Goal: Task Accomplishment & Management: Use online tool/utility

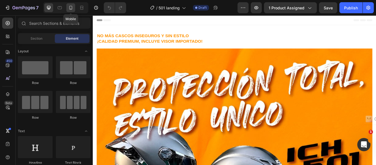
click at [70, 6] on icon at bounding box center [71, 8] width 6 height 6
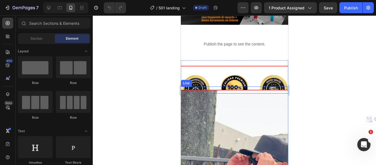
scroll to position [220, 0]
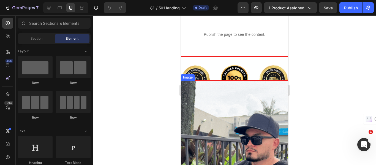
click at [237, 87] on img at bounding box center [234, 148] width 107 height 134
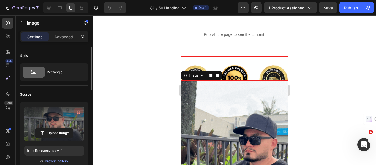
click at [79, 111] on icon "button" at bounding box center [79, 112] width 6 height 6
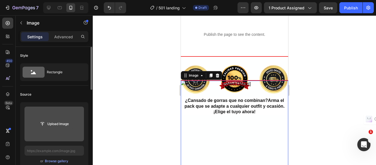
click at [53, 123] on input "file" at bounding box center [54, 123] width 38 height 9
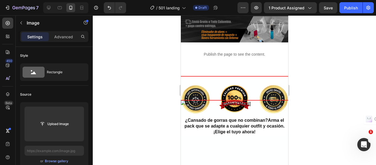
scroll to position [193, 0]
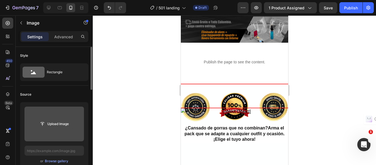
click at [53, 124] on input "file" at bounding box center [54, 123] width 38 height 9
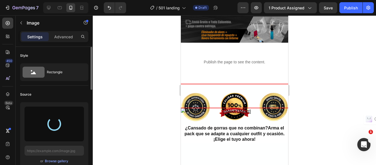
type input "https://cdn.shopify.com/s/files/1/0853/8718/2371/files/gempages_514015112420394…"
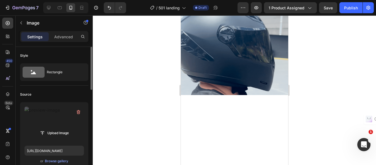
scroll to position [248, 0]
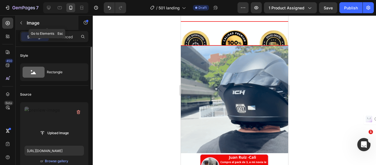
click at [22, 24] on icon "button" at bounding box center [21, 23] width 4 height 4
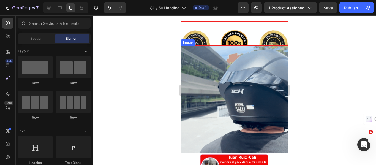
click at [219, 90] on img at bounding box center [234, 99] width 107 height 107
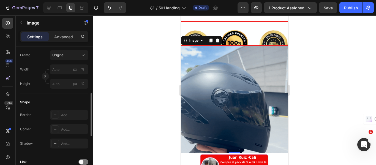
scroll to position [89, 0]
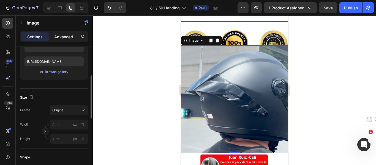
click at [63, 34] on p "Advanced" at bounding box center [63, 37] width 19 height 6
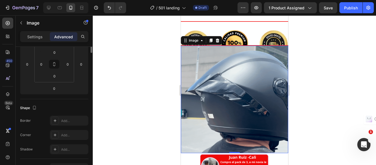
scroll to position [7, 0]
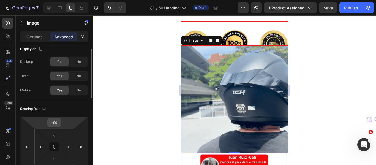
click at [60, 124] on input "-90" at bounding box center [54, 123] width 11 height 8
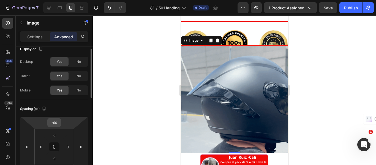
click at [60, 124] on input "-90" at bounding box center [54, 123] width 11 height 8
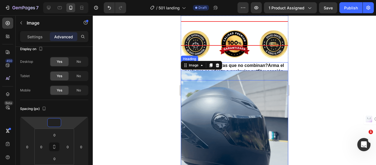
click at [250, 63] on strong "¿Cansado de gorras que no combinan?" at bounding box center [226, 65] width 83 height 5
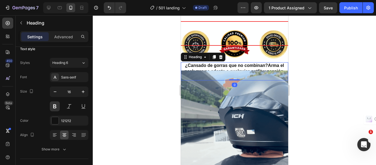
scroll to position [0, 0]
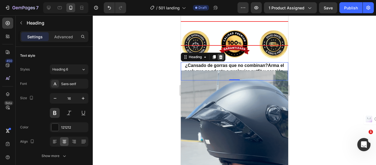
click at [220, 55] on icon at bounding box center [221, 57] width 4 height 4
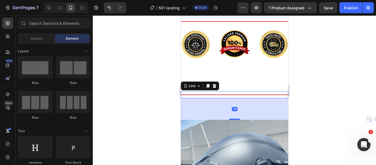
click at [207, 91] on div "Title Line 78" at bounding box center [234, 94] width 107 height 7
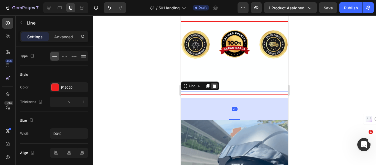
click at [214, 84] on icon at bounding box center [215, 86] width 4 height 4
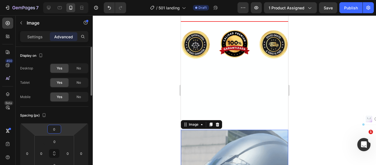
click at [57, 129] on input "0" at bounding box center [54, 129] width 11 height 8
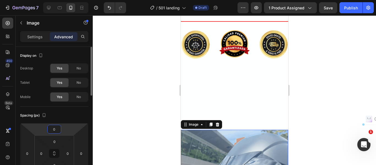
click at [57, 129] on input "0" at bounding box center [54, 129] width 11 height 8
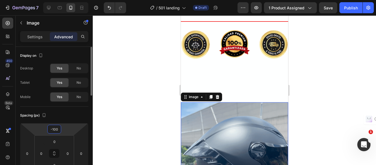
click at [58, 129] on input "-100" at bounding box center [54, 129] width 11 height 8
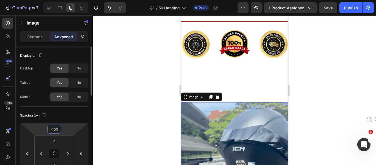
click at [58, 129] on input "-100" at bounding box center [54, 129] width 11 height 8
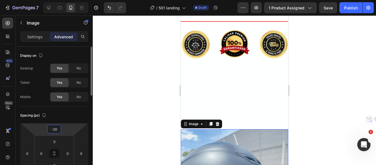
type input "-200"
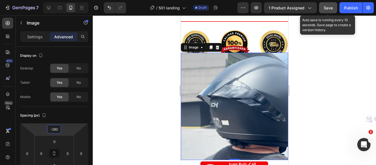
type input "-280"
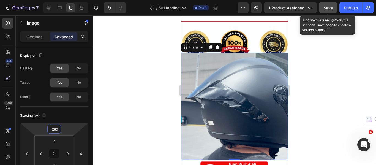
click at [324, 7] on button "Save" at bounding box center [328, 7] width 18 height 11
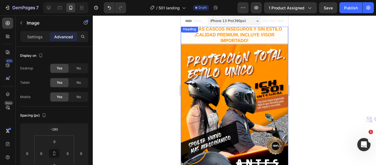
click at [212, 35] on h2 "NO MÁS CASCOS INSEGUROS Y SIN ESTILO ¡CALIDAD PREMIUM, INCLUYE VISOR IMPORTADO!" at bounding box center [234, 35] width 107 height 18
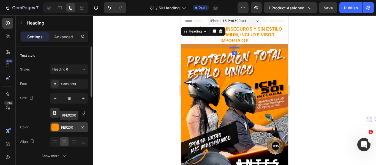
click at [72, 127] on div "FE9200" at bounding box center [69, 127] width 16 height 5
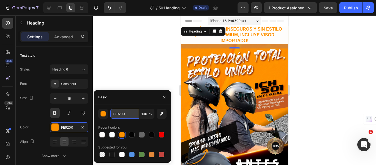
click at [121, 115] on input "FE9200" at bounding box center [125, 114] width 29 height 10
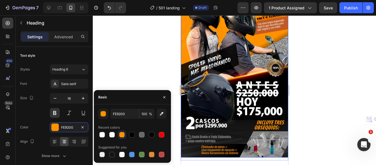
scroll to position [83, 0]
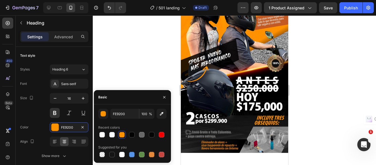
click at [146, 64] on div at bounding box center [235, 90] width 284 height 150
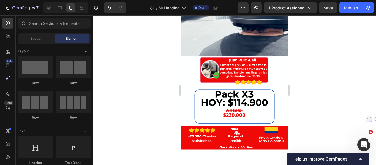
scroll to position [358, 0]
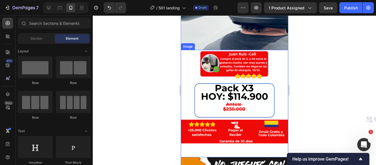
click at [190, 70] on img at bounding box center [234, 103] width 107 height 107
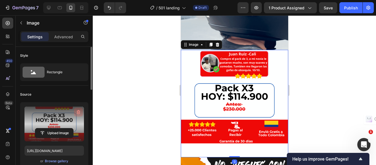
click at [80, 112] on icon "button" at bounding box center [79, 112] width 4 height 4
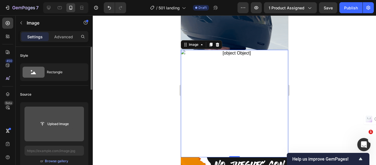
click at [60, 124] on input "file" at bounding box center [54, 123] width 38 height 9
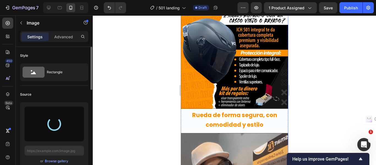
scroll to position [772, 0]
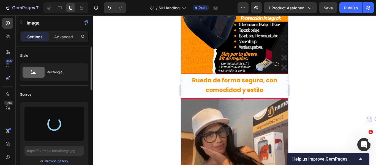
click at [242, 99] on img at bounding box center [234, 152] width 107 height 107
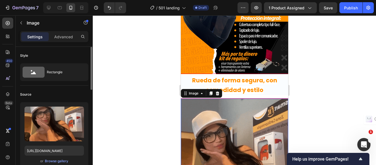
scroll to position [799, 0]
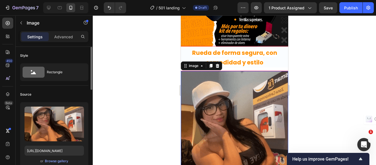
click at [221, 101] on img at bounding box center [234, 124] width 107 height 107
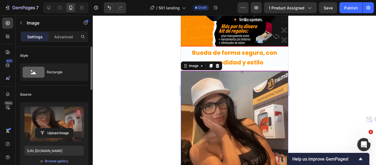
click at [78, 112] on icon "button" at bounding box center [78, 113] width 1 height 2
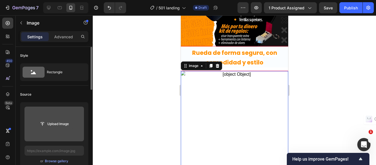
click at [55, 123] on input "file" at bounding box center [54, 123] width 38 height 9
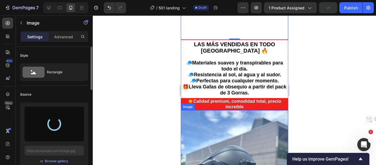
scroll to position [937, 0]
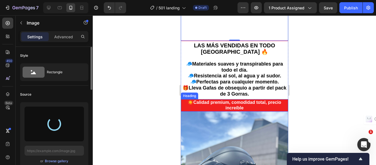
type input "https://cdn.shopify.com/s/files/1/0853/8718/2371/files/gempages_514015112420394…"
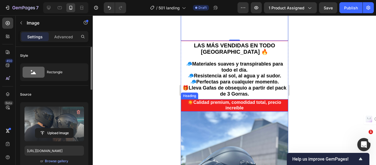
click at [258, 99] on h2 "☀️Calidad premium, comodidad total, precio increíble" at bounding box center [234, 105] width 107 height 13
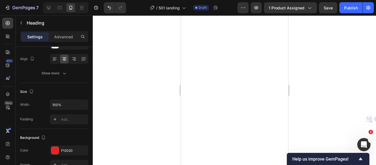
scroll to position [303, 0]
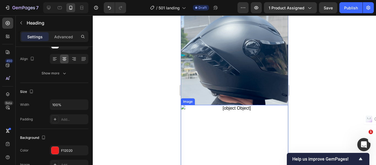
click at [226, 119] on img at bounding box center [234, 158] width 107 height 107
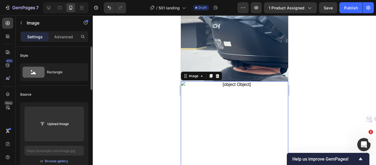
scroll to position [358, 0]
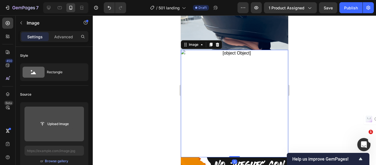
click at [62, 124] on input "file" at bounding box center [54, 123] width 38 height 9
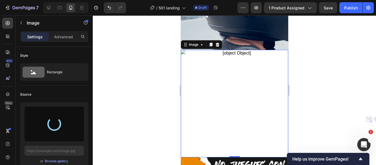
type input "https://cdn.shopify.com/s/files/1/0853/8718/2371/files/gempages_514015112420394…"
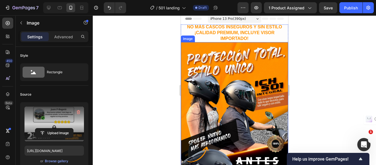
scroll to position [0, 0]
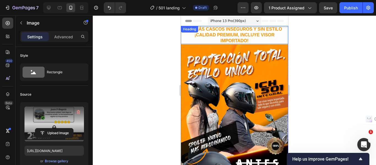
click at [226, 30] on h2 "NO MÁS CASCOS INSEGUROS Y SIN ESTILO ¡CALIDAD PREMIUM, INCLUYE VISOR IMPORTADO!" at bounding box center [234, 35] width 107 height 18
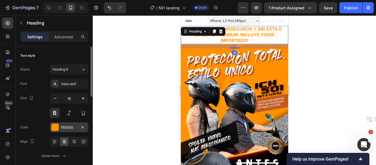
click at [67, 126] on div "FE9200" at bounding box center [69, 127] width 16 height 5
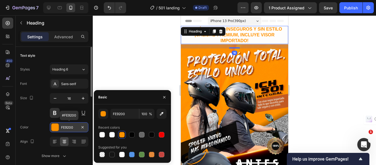
click at [68, 128] on div "FE9200" at bounding box center [69, 127] width 16 height 5
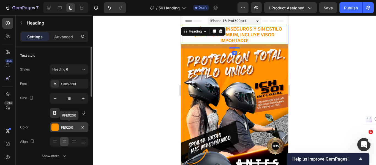
click at [68, 128] on div "FE9200" at bounding box center [69, 127] width 16 height 5
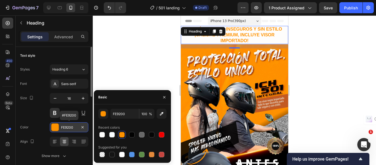
click at [68, 128] on div "FE9200" at bounding box center [69, 127] width 16 height 5
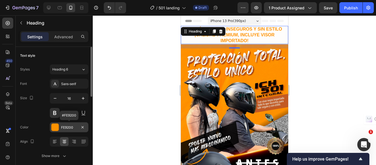
click at [67, 128] on div "FE9200" at bounding box center [69, 127] width 16 height 5
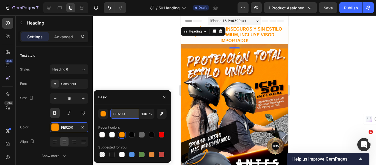
click at [121, 115] on input "FE9200" at bounding box center [125, 114] width 29 height 10
click at [121, 65] on div at bounding box center [235, 90] width 284 height 150
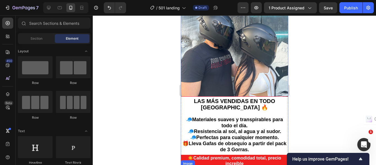
scroll to position [965, 0]
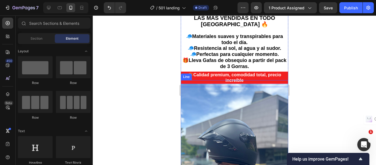
click at [211, 80] on div "Title Line" at bounding box center [234, 83] width 107 height 7
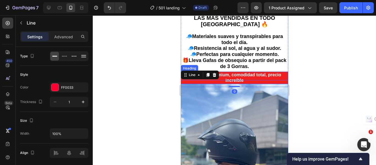
click at [275, 72] on h2 "☀️Calidad premium, comodidad total, precio increíble" at bounding box center [234, 78] width 107 height 13
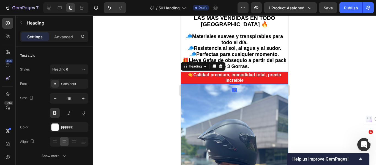
click at [268, 72] on h2 "☀️Calidad premium, comodidad total, precio increíble" at bounding box center [234, 78] width 107 height 13
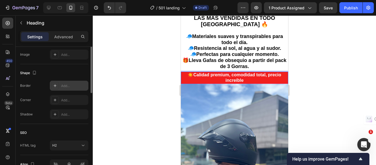
scroll to position [138, 0]
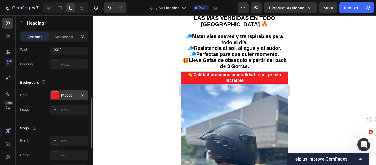
click at [55, 96] on div at bounding box center [55, 95] width 7 height 7
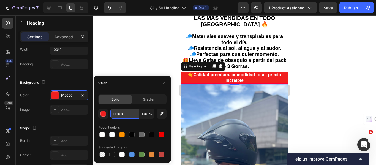
click at [121, 114] on input "F12020" at bounding box center [125, 114] width 29 height 10
paste input "E920"
type input "FE9200"
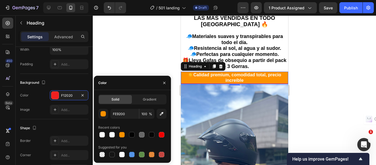
click at [136, 63] on div at bounding box center [235, 90] width 284 height 150
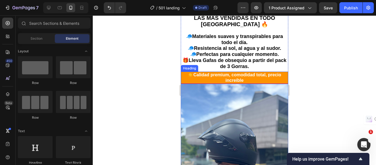
click at [192, 72] on p "☀️Calidad premium, comodidad total, precio increíble" at bounding box center [234, 78] width 106 height 12
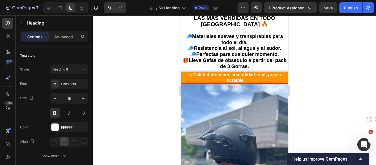
click at [192, 72] on p "☀️Calidad premium, comodidad total, precio increíble" at bounding box center [234, 78] width 106 height 12
click at [322, 58] on div at bounding box center [235, 90] width 284 height 150
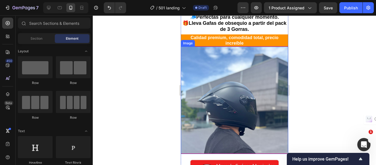
scroll to position [992, 0]
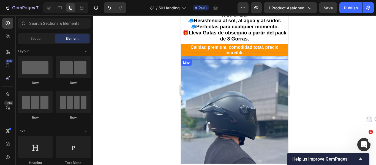
click at [254, 53] on div "Title Line" at bounding box center [234, 56] width 107 height 7
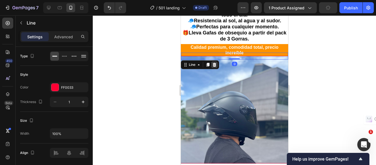
click at [216, 63] on icon at bounding box center [214, 65] width 4 height 4
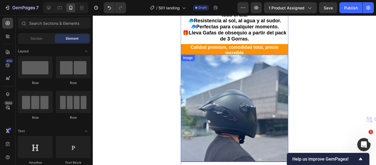
drag, startPoint x: 316, startPoint y: 38, endPoint x: 310, endPoint y: 41, distance: 6.9
click at [314, 39] on div at bounding box center [235, 90] width 284 height 150
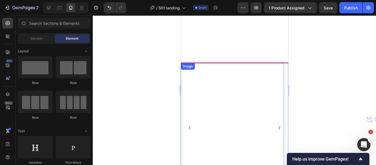
scroll to position [1405, 0]
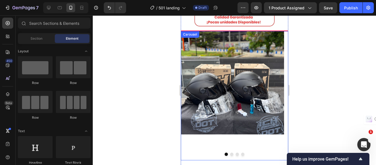
click at [230, 153] on button "Dot" at bounding box center [231, 154] width 3 height 3
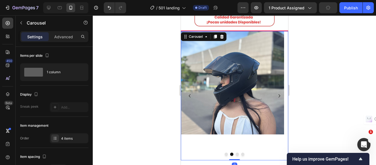
click at [236, 153] on button "Dot" at bounding box center [237, 154] width 3 height 3
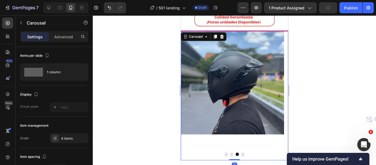
click at [241, 153] on button "Dot" at bounding box center [242, 154] width 3 height 3
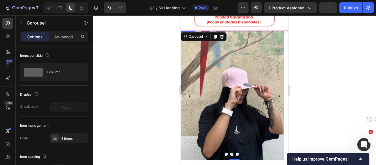
click at [261, 82] on img at bounding box center [232, 95] width 103 height 129
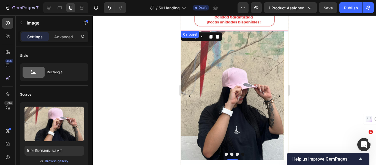
click at [225, 153] on button "Dot" at bounding box center [226, 154] width 3 height 3
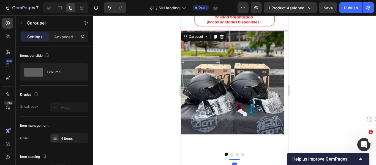
click at [230, 153] on button "Dot" at bounding box center [231, 154] width 3 height 3
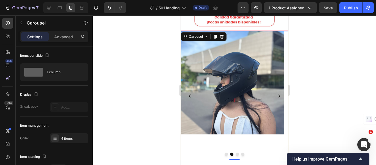
click at [233, 153] on div at bounding box center [234, 154] width 107 height 3
click at [236, 153] on button "Dot" at bounding box center [237, 154] width 3 height 3
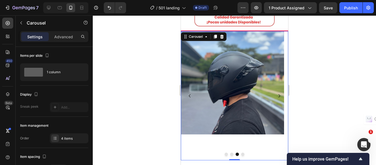
click at [241, 153] on button "Dot" at bounding box center [242, 154] width 3 height 3
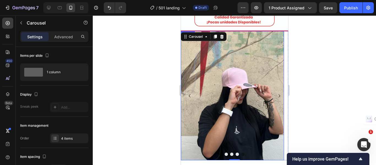
click at [194, 74] on img at bounding box center [232, 95] width 103 height 129
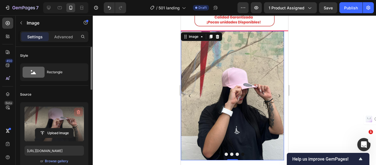
click at [77, 110] on icon "button" at bounding box center [79, 112] width 6 height 6
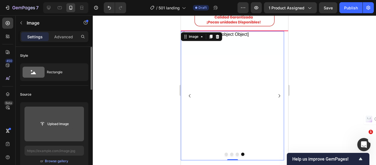
click at [60, 123] on input "file" at bounding box center [54, 123] width 38 height 9
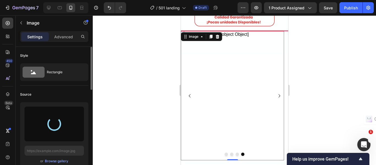
type input "https://cdn.shopify.com/s/files/1/0853/8718/2371/files/gempages_514015112420394…"
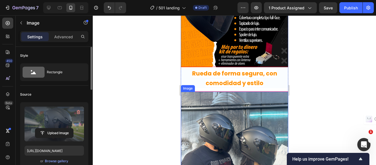
scroll to position [813, 0]
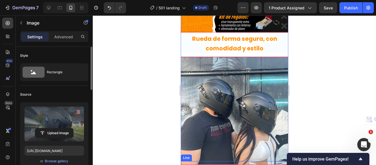
click at [245, 161] on div "Title Line" at bounding box center [234, 164] width 107 height 7
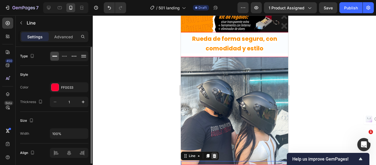
click at [217, 153] on div at bounding box center [214, 156] width 7 height 7
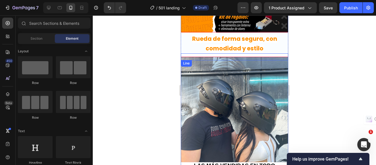
click at [240, 53] on div "Title Line" at bounding box center [234, 56] width 107 height 7
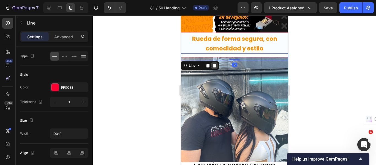
click at [216, 63] on icon at bounding box center [214, 65] width 4 height 4
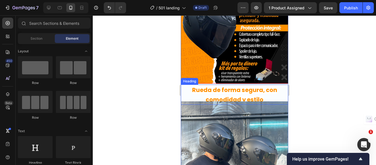
scroll to position [758, 0]
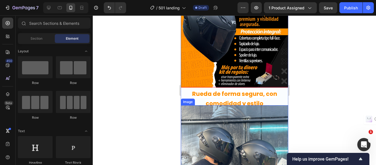
click at [254, 105] on img at bounding box center [234, 158] width 107 height 107
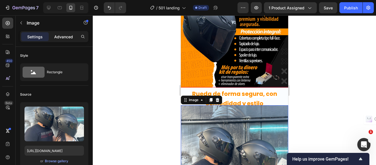
click at [62, 36] on p "Advanced" at bounding box center [63, 37] width 19 height 6
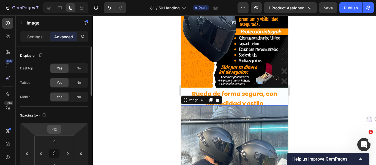
click at [57, 129] on input "-12" at bounding box center [54, 129] width 11 height 8
type input "-1"
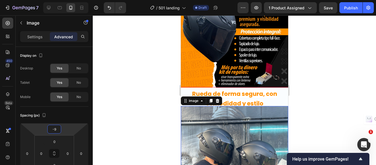
type input "-9"
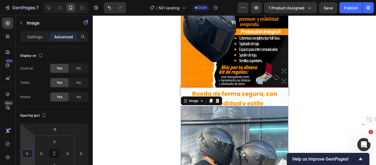
click at [147, 109] on div at bounding box center [235, 90] width 284 height 150
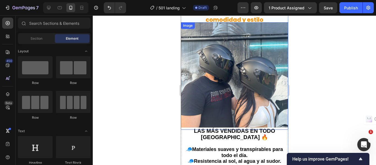
scroll to position [854, 0]
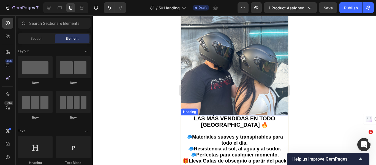
click at [257, 115] on h2 "LAS MÁS VENDIDAS EN TODO COLOMBIA 🔥 🧢Materiales suaves y transpirables para tod…" at bounding box center [234, 142] width 107 height 55
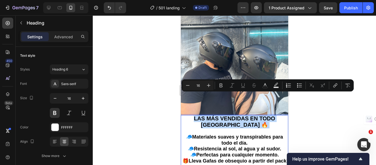
click at [257, 116] on p "LAS MÁS VENDIDAS EN TODO COLOMBIA 🔥 🧢Materiales suaves y transpirables para tod…" at bounding box center [234, 143] width 106 height 54
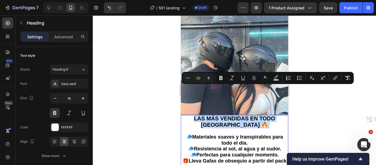
drag, startPoint x: 256, startPoint y: 95, endPoint x: 194, endPoint y: 87, distance: 62.8
click at [194, 116] on p "LAS MÁS VENDIDAS EN TODO COLOMBIA 🔥 🧢Materiales suaves y transpirables para tod…" at bounding box center [234, 143] width 106 height 54
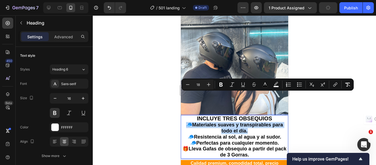
drag, startPoint x: 250, startPoint y: 101, endPoint x: 182, endPoint y: 96, distance: 68.0
click at [182, 116] on p "INCLUYE TRES OBSEQUIOS 🧢Materiales suaves y transpirables para todo el día. 🧢Re…" at bounding box center [234, 137] width 106 height 42
click at [201, 116] on p "INCLUYE TRES OBSEQUIOS 🧢Materiales suaves y transpirables para todo el día. 🧢Re…" at bounding box center [234, 137] width 106 height 42
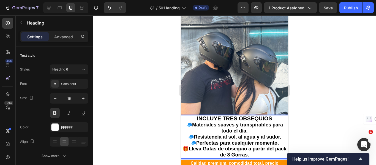
click at [187, 122] on span "🧢Materiales suaves y transpirables para todo el día." at bounding box center [234, 128] width 97 height 12
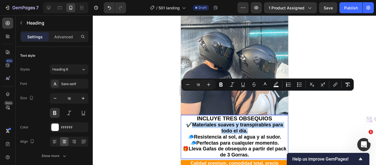
drag, startPoint x: 255, startPoint y: 103, endPoint x: 192, endPoint y: 95, distance: 63.3
click at [192, 116] on p "INCLUYE TRES OBSEQUIOS ✔️Materiales suaves y transpirables para todo el día. 🧢R…" at bounding box center [234, 137] width 106 height 42
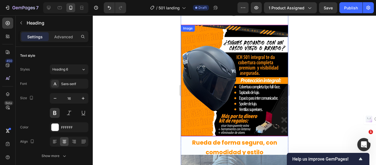
scroll to position [827, 0]
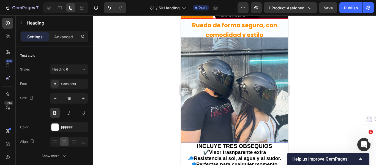
click at [247, 150] on span "✔️Visor trasnparente extra" at bounding box center [234, 153] width 63 height 6
click at [181, 15] on lt-span "transparente" at bounding box center [181, 15] width 0 height 0
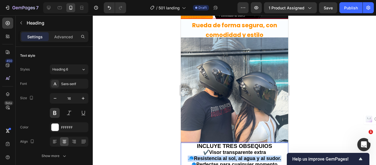
drag, startPoint x: 251, startPoint y: 130, endPoint x: 188, endPoint y: 130, distance: 63.4
click at [188, 143] on p "INCLUYE TRES OBSEQUIOS ✔️Visor transparente extra 🧢Resistencia al sol, al agua …" at bounding box center [234, 161] width 106 height 36
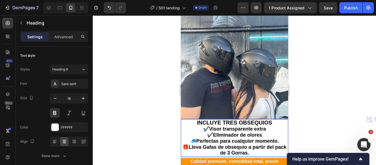
scroll to position [854, 0]
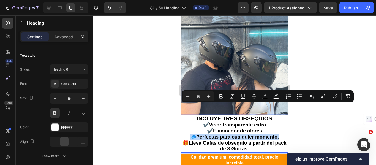
drag, startPoint x: 278, startPoint y: 108, endPoint x: 187, endPoint y: 107, distance: 91.2
click at [187, 116] on p "INCLUYE TRES OBSEQUIOS ✔️Visor transparente extra ✔️Eliminador de olores 🧢Perfe…" at bounding box center [234, 134] width 106 height 36
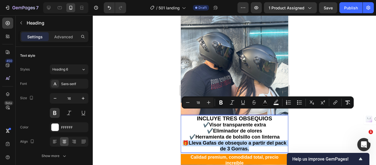
drag, startPoint x: 223, startPoint y: 121, endPoint x: 181, endPoint y: 112, distance: 43.2
click at [181, 115] on h2 "INCLUYE TRES OBSEQUIOS ✔️Visor transparente extra ✔️Eliminador de olores ✔️Herr…" at bounding box center [234, 133] width 107 height 37
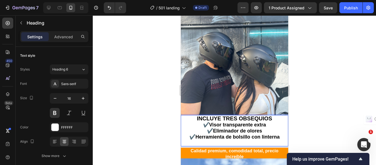
click at [195, 134] on span "✔️Herramienta de bolsillo con linterna" at bounding box center [234, 137] width 90 height 6
click at [240, 134] on span "✔️Kit de herramienta de bolsillo con linterna" at bounding box center [234, 137] width 105 height 6
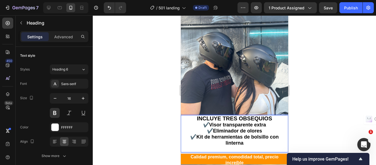
click at [230, 119] on p "INCLUYE TRES OBSEQUIOS ✔️Visor transparente extra ✔️Eliminador de olores ✔️Kit …" at bounding box center [234, 134] width 106 height 36
click at [251, 117] on p "INCLUYE TRES OBSEQUIOS ✔️Visor transparente extra ✔️Eliminador de olores ✔️Kit …" at bounding box center [234, 134] width 106 height 36
click at [244, 121] on p "INCLUYE TRES OBSEQUIOS ✔️Visor transparente extra ✔️Eliminador de olores ✔️Kit …" at bounding box center [234, 134] width 106 height 36
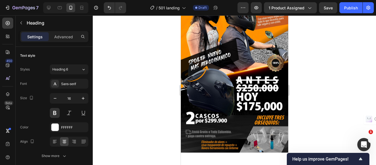
scroll to position [0, 0]
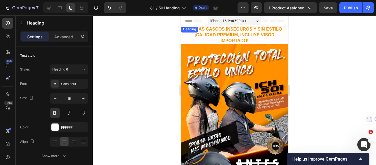
click at [236, 37] on h2 "NO MÁS CASCOS INSEGUROS Y SIN ESTILO ¡CALIDAD PREMIUM, INCLUYE VISOR IMPORTADO!" at bounding box center [234, 35] width 107 height 18
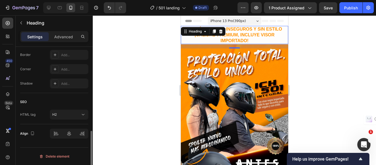
scroll to position [3, 0]
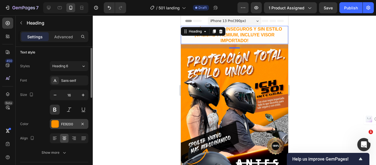
click at [65, 124] on div "FE9200" at bounding box center [69, 124] width 16 height 5
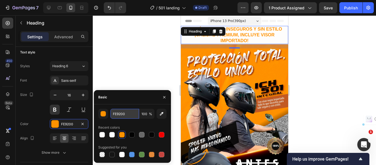
click at [120, 112] on input "FE9200" at bounding box center [125, 114] width 29 height 10
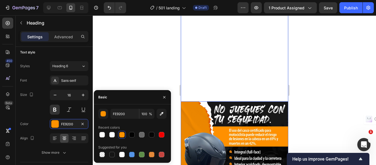
scroll to position [413, 0]
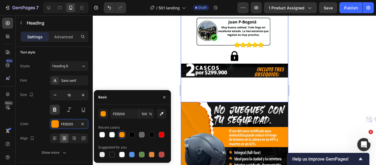
click at [241, 81] on img at bounding box center [234, 48] width 107 height 107
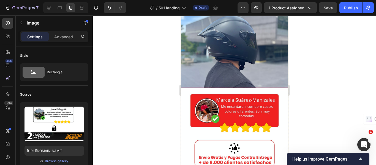
scroll to position [1075, 0]
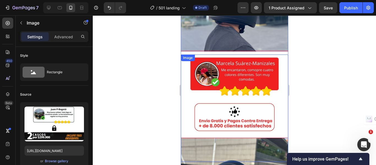
click at [193, 67] on img at bounding box center [234, 108] width 107 height 107
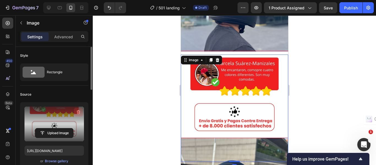
click at [79, 113] on icon "button" at bounding box center [79, 113] width 1 height 2
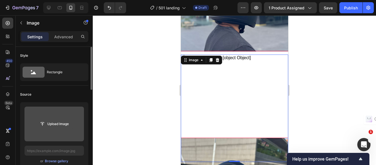
click at [55, 127] on input "file" at bounding box center [54, 123] width 38 height 9
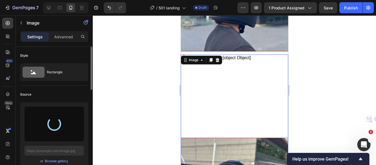
type input "https://cdn.shopify.com/s/files/1/0853/8718/2371/files/gempages_514015112420394…"
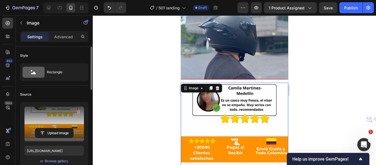
scroll to position [965, 0]
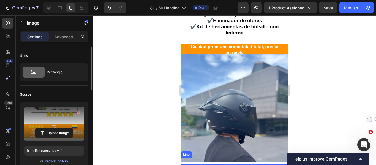
click at [262, 158] on div "Title Line" at bounding box center [234, 161] width 107 height 7
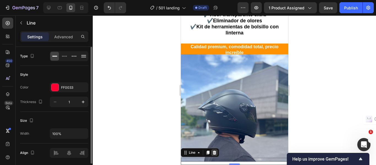
click at [216, 150] on icon at bounding box center [214, 152] width 4 height 4
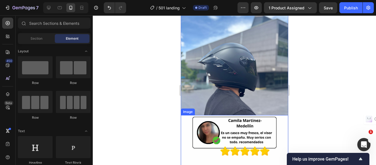
scroll to position [1047, 0]
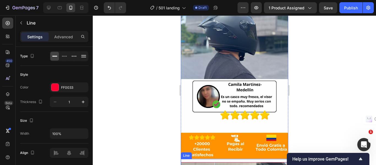
click at [251, 159] on div "Title Line" at bounding box center [234, 162] width 107 height 7
click at [216, 152] on icon at bounding box center [214, 154] width 4 height 4
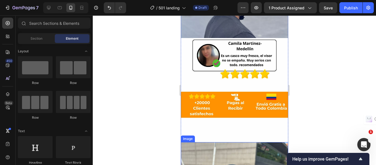
scroll to position [1130, 0]
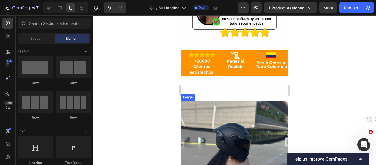
click at [229, 101] on img at bounding box center [234, 154] width 107 height 107
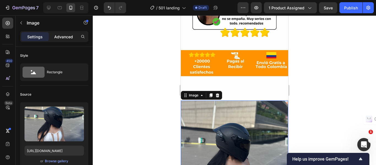
click at [59, 41] on div "Advanced" at bounding box center [64, 36] width 28 height 9
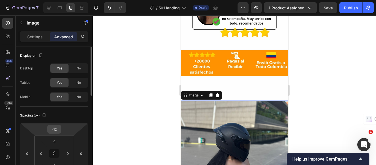
click at [58, 129] on input "-12" at bounding box center [54, 129] width 11 height 8
type input "-120"
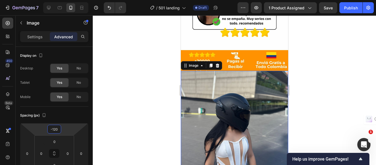
click at [147, 111] on div at bounding box center [235, 90] width 284 height 150
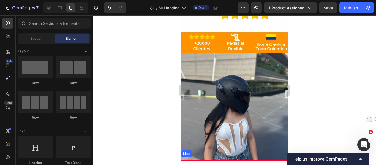
scroll to position [1158, 0]
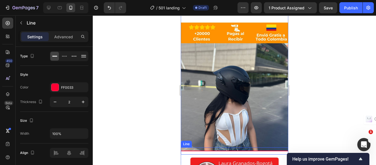
click at [238, 151] on div at bounding box center [234, 151] width 107 height 1
click at [214, 140] on icon at bounding box center [215, 142] width 4 height 4
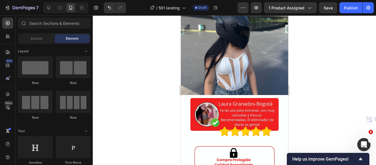
scroll to position [1213, 0]
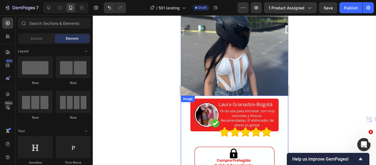
click at [275, 96] on img at bounding box center [234, 149] width 107 height 107
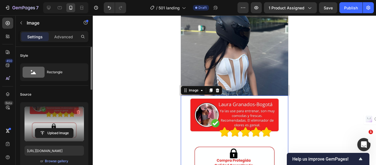
click at [78, 112] on icon "button" at bounding box center [79, 112] width 6 height 6
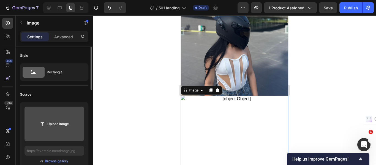
click at [65, 123] on input "file" at bounding box center [54, 123] width 38 height 9
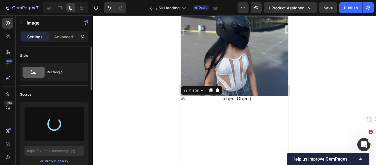
type input "https://cdn.shopify.com/s/files/1/0853/8718/2371/files/gempages_514015112420394…"
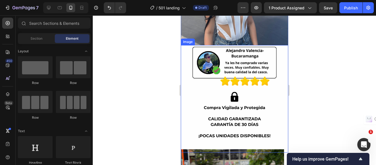
scroll to position [1268, 0]
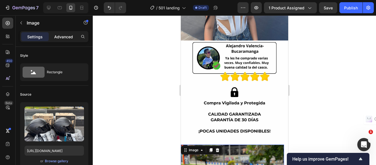
click at [62, 37] on p "Advanced" at bounding box center [63, 37] width 19 height 6
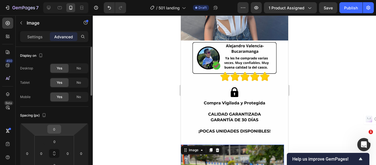
click at [56, 130] on input "0" at bounding box center [54, 129] width 11 height 8
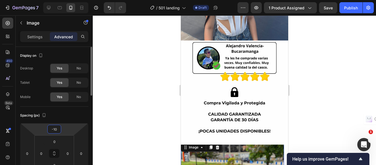
type input "-1"
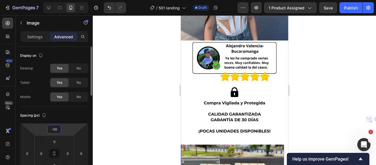
type input "-5"
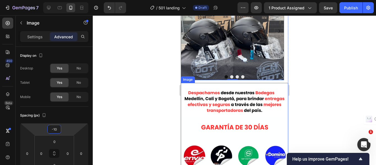
scroll to position [1433, 0]
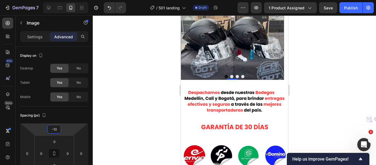
type input "-10"
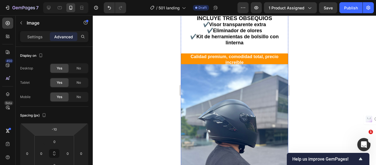
scroll to position [942, 0]
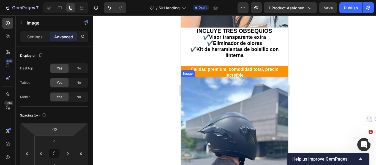
click at [248, 77] on img at bounding box center [234, 130] width 107 height 107
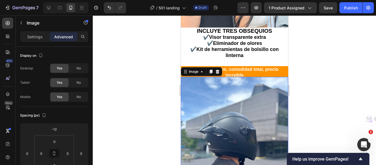
click at [332, 77] on div at bounding box center [235, 90] width 284 height 150
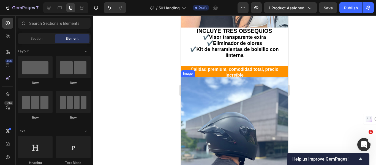
click at [262, 79] on img at bounding box center [234, 130] width 107 height 107
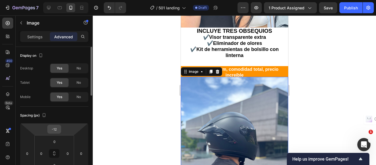
click at [58, 129] on input "-12" at bounding box center [54, 129] width 11 height 8
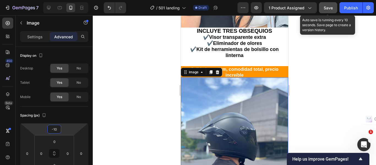
type input "-10"
click at [328, 8] on span "Save" at bounding box center [328, 8] width 9 height 5
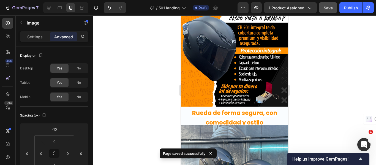
scroll to position [722, 0]
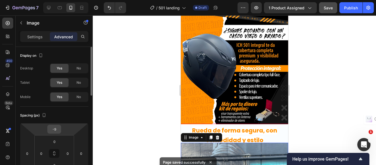
click at [57, 130] on input "-9" at bounding box center [54, 129] width 11 height 8
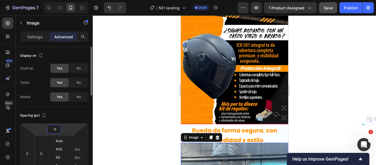
click at [58, 130] on input "-9" at bounding box center [54, 129] width 11 height 8
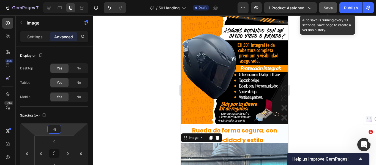
type input "-8"
click at [326, 10] on span "Save" at bounding box center [328, 8] width 9 height 5
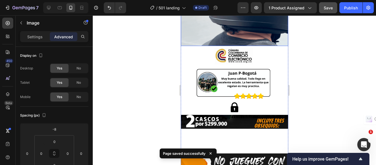
scroll to position [418, 0]
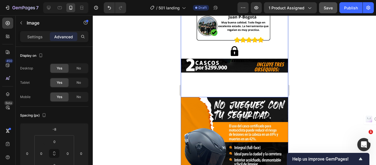
click at [193, 73] on img at bounding box center [234, 43] width 107 height 107
click at [200, 101] on img at bounding box center [234, 153] width 107 height 112
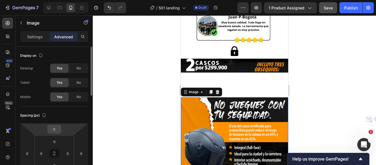
click at [56, 129] on input "0" at bounding box center [54, 129] width 11 height 8
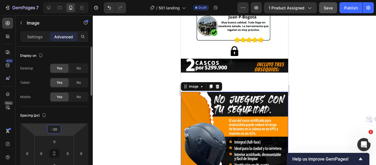
type input "-2"
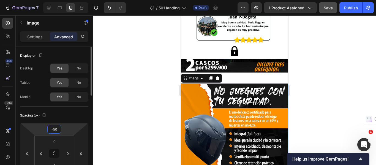
type input "-5"
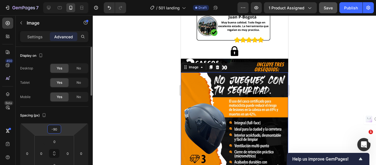
type input "-9"
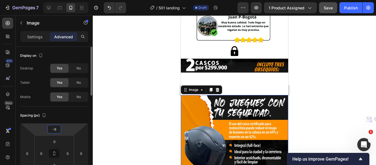
type input "-88"
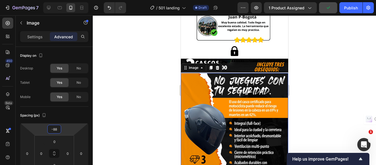
click at [332, 75] on div at bounding box center [235, 90] width 284 height 150
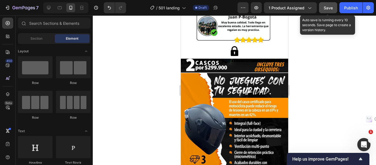
click at [327, 10] on div "Save" at bounding box center [328, 8] width 9 height 6
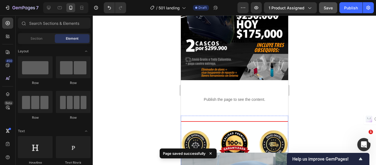
scroll to position [143, 0]
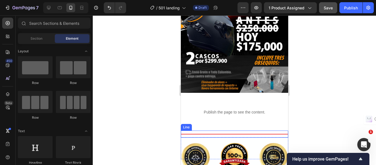
click at [240, 131] on div "Title Line" at bounding box center [234, 134] width 107 height 7
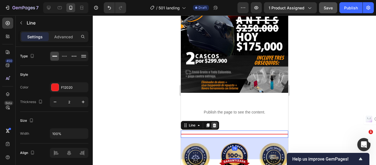
click at [214, 123] on icon at bounding box center [215, 125] width 4 height 4
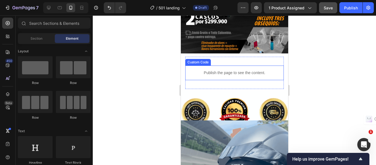
scroll to position [198, 0]
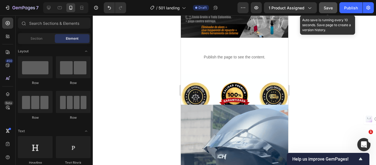
click at [328, 11] on button "Save" at bounding box center [328, 7] width 18 height 11
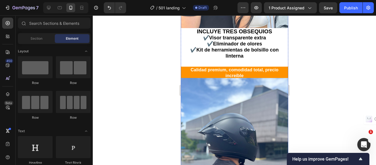
scroll to position [858, 0]
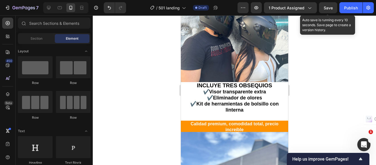
click at [326, 8] on span "Save" at bounding box center [328, 8] width 9 height 5
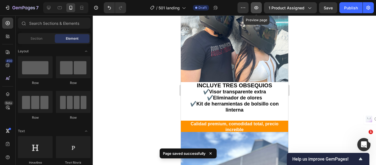
click at [259, 7] on icon "button" at bounding box center [257, 8] width 6 height 6
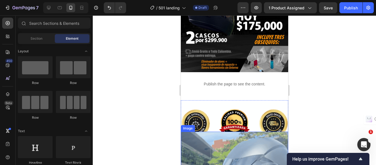
scroll to position [141, 0]
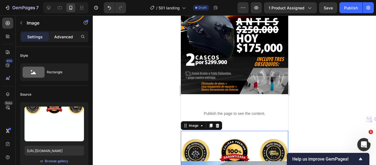
click at [66, 33] on div "Advanced" at bounding box center [64, 36] width 28 height 9
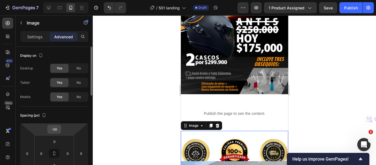
click at [58, 128] on input "-88" at bounding box center [54, 129] width 11 height 8
click at [57, 129] on input "-88" at bounding box center [54, 129] width 11 height 8
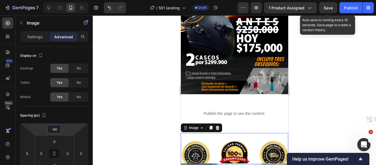
click at [328, 9] on span "Save" at bounding box center [328, 8] width 9 height 5
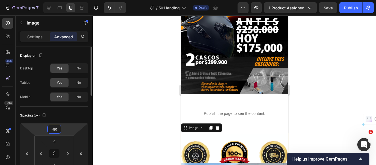
click at [58, 130] on input "-80" at bounding box center [54, 129] width 11 height 8
type input "-8"
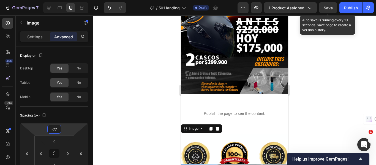
type input "-77"
click at [326, 7] on span "Save" at bounding box center [328, 8] width 9 height 5
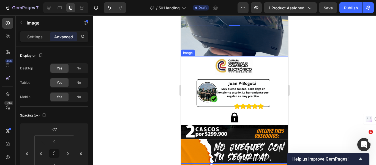
scroll to position [362, 0]
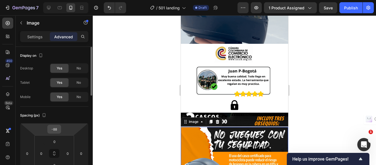
click at [59, 130] on input "-88" at bounding box center [54, 129] width 11 height 8
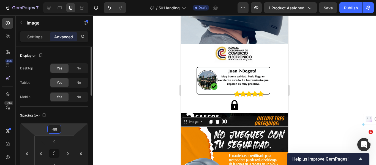
click at [59, 130] on input "-88" at bounding box center [54, 129] width 11 height 8
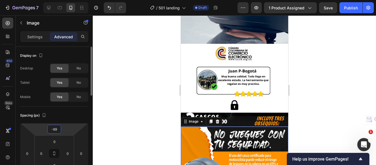
type input "-8"
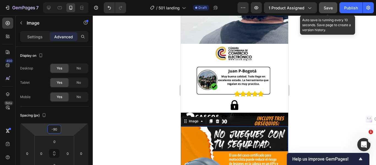
type input "-90"
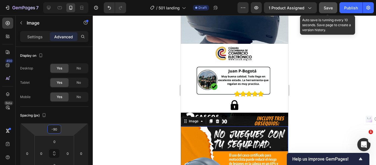
click at [333, 7] on button "Save" at bounding box center [328, 7] width 18 height 11
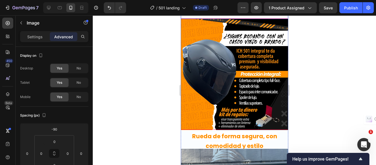
scroll to position [720, 0]
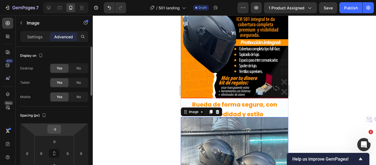
click at [58, 129] on input "-8" at bounding box center [54, 129] width 11 height 8
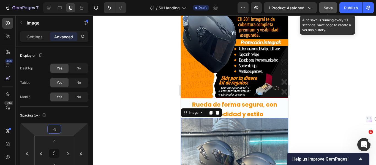
type input "-5"
click at [329, 11] on button "Save" at bounding box center [328, 7] width 18 height 11
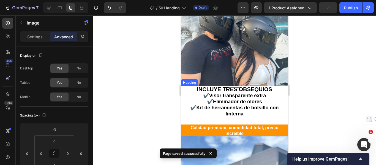
scroll to position [858, 0]
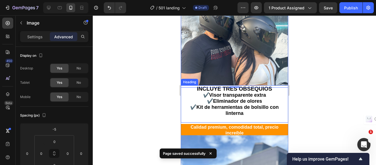
click at [201, 85] on h2 "INCLUYE TRES OBSEQUIOS ✔️Visor transparente extra ✔️Eliminador de olores ✔️Kit …" at bounding box center [234, 103] width 107 height 37
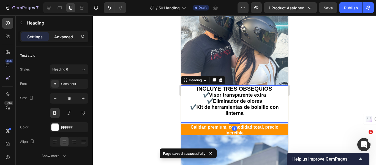
click at [61, 37] on p "Advanced" at bounding box center [63, 37] width 19 height 6
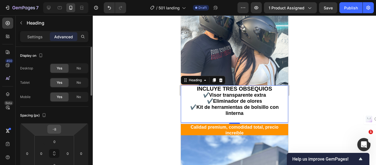
click at [56, 130] on input "-8" at bounding box center [54, 129] width 11 height 8
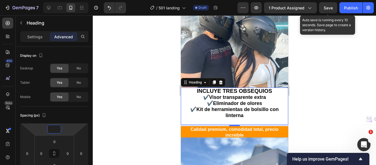
type input "0"
click at [326, 8] on span "Save" at bounding box center [328, 8] width 9 height 5
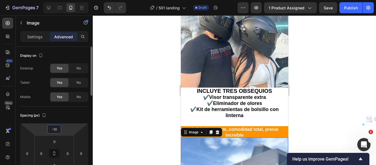
click at [58, 129] on input "-10" at bounding box center [54, 129] width 11 height 8
type input "-1"
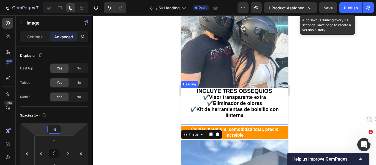
type input "-2"
click at [329, 6] on span "Save" at bounding box center [328, 8] width 9 height 5
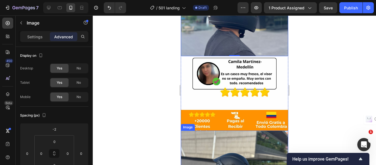
scroll to position [1051, 0]
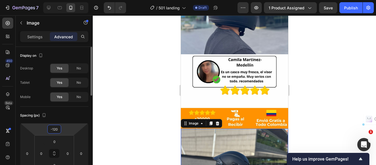
click at [58, 129] on input "-120" at bounding box center [54, 129] width 11 height 8
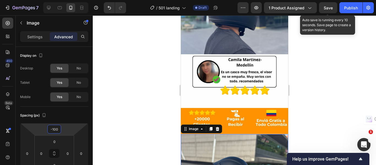
type input "-100"
click at [329, 9] on span "Save" at bounding box center [328, 8] width 9 height 5
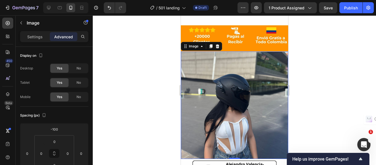
scroll to position [1078, 0]
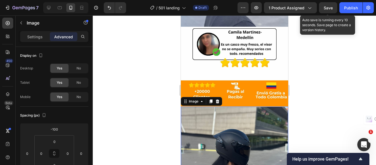
click at [331, 9] on span "Save" at bounding box center [328, 8] width 9 height 5
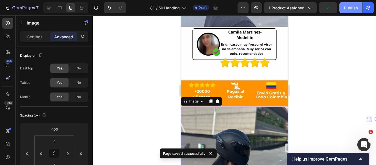
click at [354, 8] on div "Publish" at bounding box center [352, 8] width 14 height 6
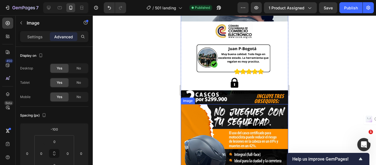
scroll to position [386, 0]
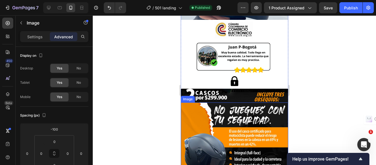
click at [234, 119] on img at bounding box center [234, 159] width 107 height 112
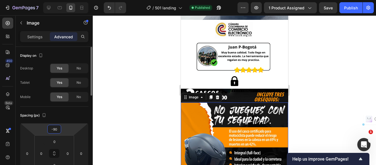
click at [58, 131] on input "-90" at bounding box center [54, 129] width 11 height 8
click at [59, 130] on input "-90" at bounding box center [54, 129] width 11 height 8
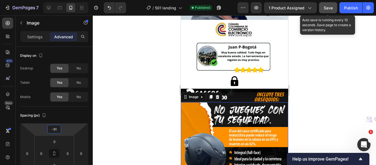
type input "-91"
click at [324, 12] on button "Save" at bounding box center [328, 7] width 18 height 11
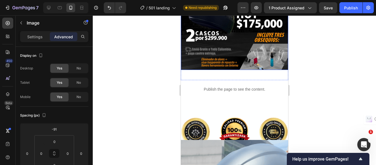
scroll to position [193, 0]
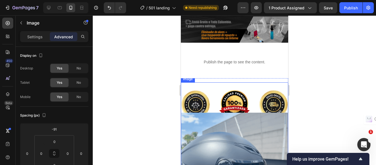
click at [217, 88] on img at bounding box center [234, 135] width 107 height 107
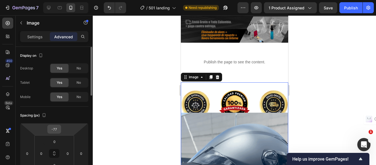
click at [57, 131] on input "-77" at bounding box center [54, 129] width 11 height 8
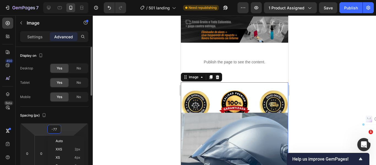
click at [57, 131] on input "-77" at bounding box center [54, 129] width 11 height 8
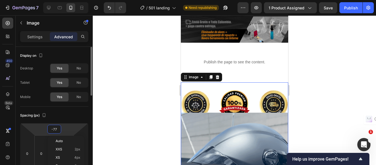
type input "-7"
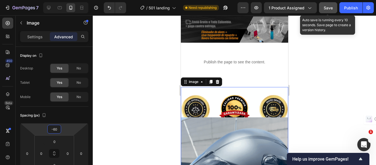
type input "-60"
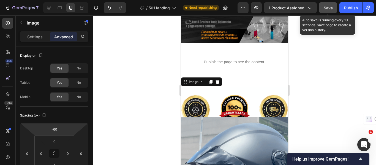
click at [327, 12] on button "Save" at bounding box center [328, 7] width 18 height 11
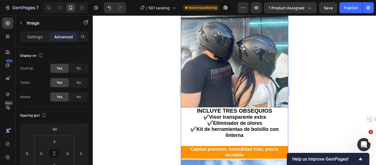
scroll to position [882, 0]
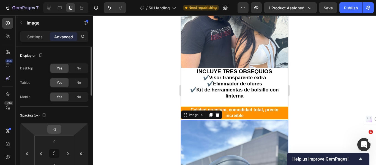
click at [56, 130] on input "-2" at bounding box center [54, 129] width 11 height 8
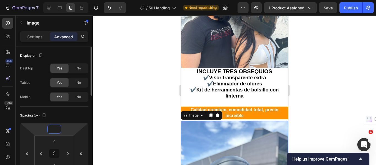
type input "-5"
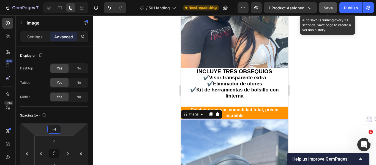
type input "-4"
click at [320, 10] on button "Save" at bounding box center [328, 7] width 18 height 11
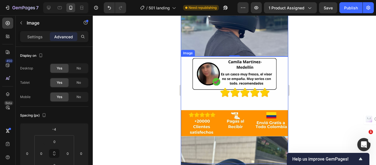
scroll to position [1102, 0]
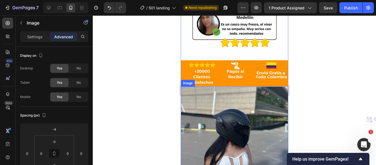
click at [201, 98] on img at bounding box center [234, 140] width 107 height 107
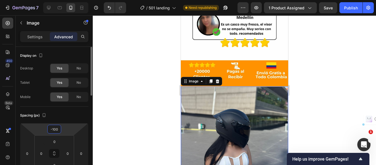
click at [58, 128] on input "-100" at bounding box center [54, 129] width 11 height 8
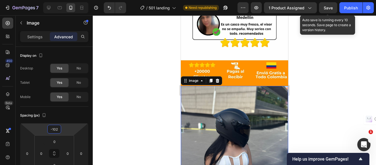
type input "-102"
click at [330, 9] on span "Save" at bounding box center [328, 8] width 9 height 5
click at [329, 8] on span "Save" at bounding box center [328, 8] width 9 height 5
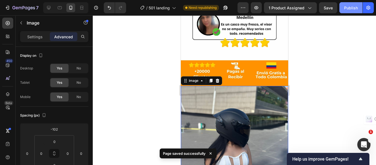
click at [345, 10] on div "Publish" at bounding box center [352, 8] width 14 height 6
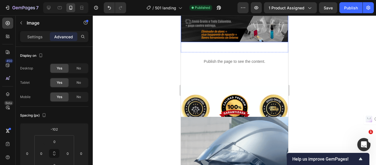
scroll to position [220, 0]
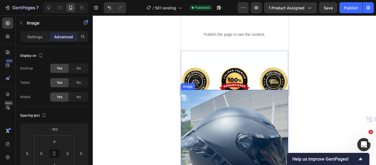
click at [236, 93] on img at bounding box center [234, 143] width 107 height 107
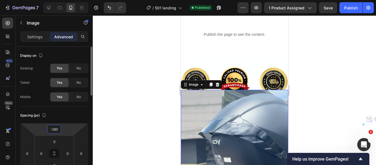
click at [59, 131] on input "-280" at bounding box center [54, 129] width 11 height 8
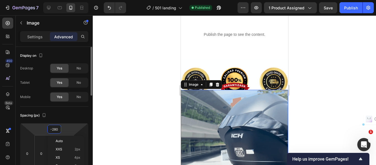
click at [59, 131] on input "-280" at bounding box center [54, 129] width 11 height 8
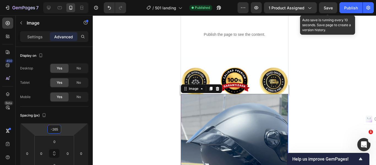
type input "-265"
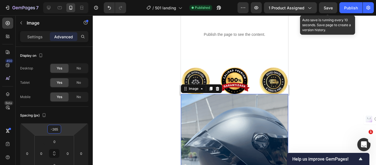
click at [332, 6] on span "Save" at bounding box center [328, 8] width 9 height 5
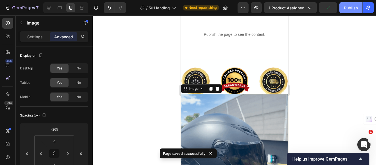
click at [345, 11] on button "Publish" at bounding box center [351, 7] width 23 height 11
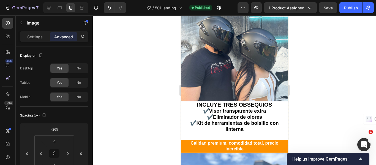
scroll to position [937, 0]
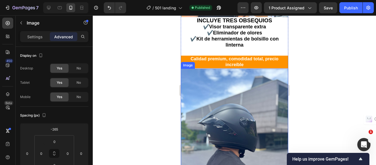
click at [254, 69] on img at bounding box center [234, 122] width 107 height 107
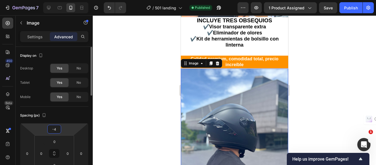
click at [58, 130] on input "-4" at bounding box center [54, 129] width 11 height 8
click at [59, 129] on input "-4" at bounding box center [54, 129] width 11 height 8
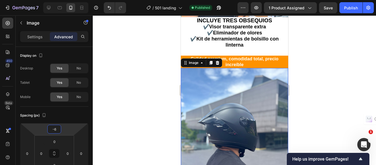
type input "-6"
click at [330, 6] on span "Save" at bounding box center [328, 8] width 9 height 5
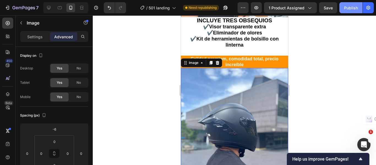
click at [356, 9] on div "Publish" at bounding box center [352, 8] width 14 height 6
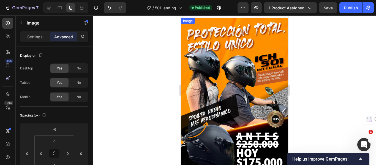
scroll to position [0, 0]
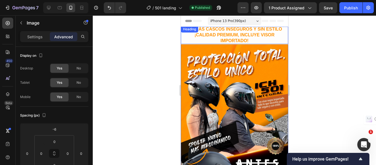
click at [221, 32] on h2 "NO MÁS CASCOS INSEGUROS Y SIN ESTILO ¡CALIDAD PREMIUM, INCLUYE VISOR IMPORTADO!" at bounding box center [234, 35] width 107 height 18
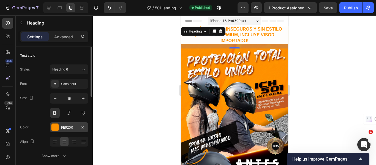
click at [55, 128] on div at bounding box center [55, 127] width 7 height 7
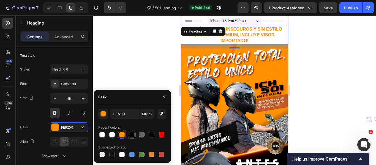
click at [133, 133] on div at bounding box center [132, 135] width 6 height 6
type input "020202"
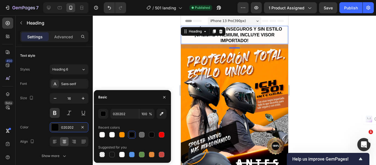
click at [136, 71] on div at bounding box center [235, 90] width 284 height 150
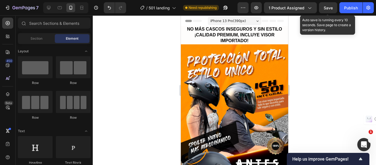
click at [332, 7] on span "Save" at bounding box center [328, 8] width 9 height 5
click at [330, 8] on span "Save" at bounding box center [328, 8] width 9 height 5
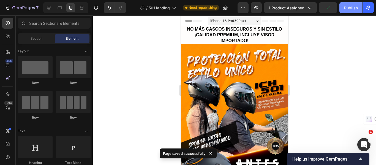
click at [348, 10] on div "Publish" at bounding box center [352, 8] width 14 height 6
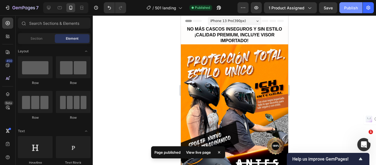
click at [349, 9] on div "Publish" at bounding box center [352, 8] width 14 height 6
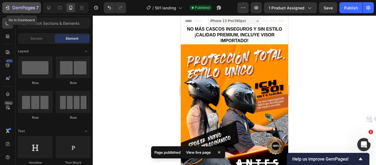
click at [9, 11] on div "7" at bounding box center [22, 7] width 34 height 7
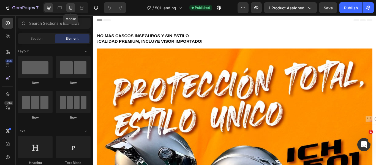
click at [71, 8] on icon at bounding box center [71, 8] width 6 height 6
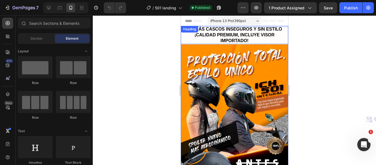
click at [244, 41] on h2 "NO MÁS CASCOS INSEGUROS Y SIN ESTILO ¡CALIDAD PREMIUM, INCLUYE VISOR IMPORTADO!" at bounding box center [234, 35] width 107 height 18
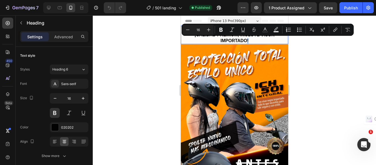
click at [245, 40] on p "NO MÁS CASCOS INSEGUROS Y SIN ESTILO ¡CALIDAD PREMIUM, INCLUYE VISOR IMPORTADO!" at bounding box center [234, 34] width 106 height 17
click at [244, 42] on p "NO MÁS CASCOS INSEGUROS Y SIN ESTILO ¡CALIDAD PREMIUM, INCLUYE VISOR IMPORTADO!" at bounding box center [234, 34] width 106 height 17
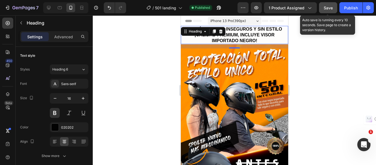
click at [323, 7] on button "Save" at bounding box center [328, 7] width 18 height 11
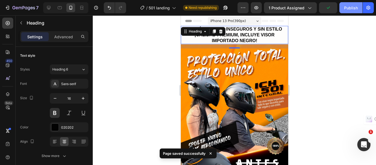
click at [349, 10] on div "Publish" at bounding box center [352, 8] width 14 height 6
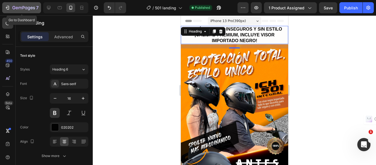
click at [9, 7] on icon "button" at bounding box center [8, 8] width 6 height 6
